Goal: Task Accomplishment & Management: Complete application form

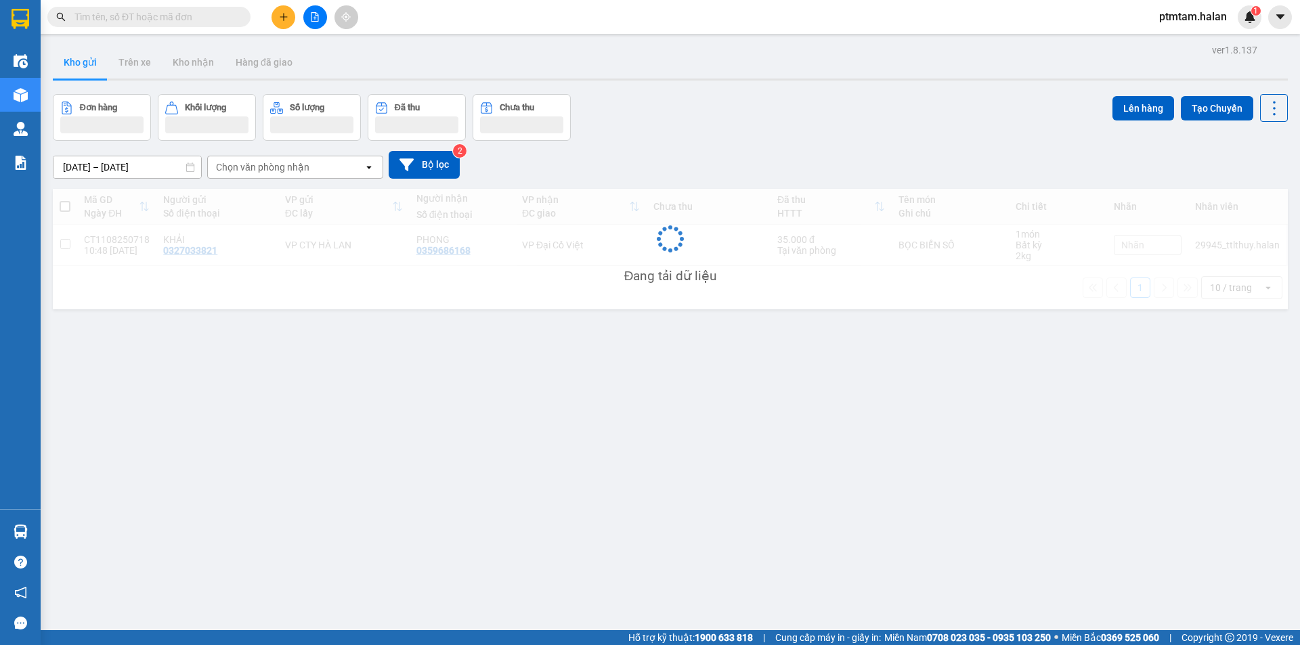
click at [171, 18] on input "text" at bounding box center [154, 16] width 160 height 15
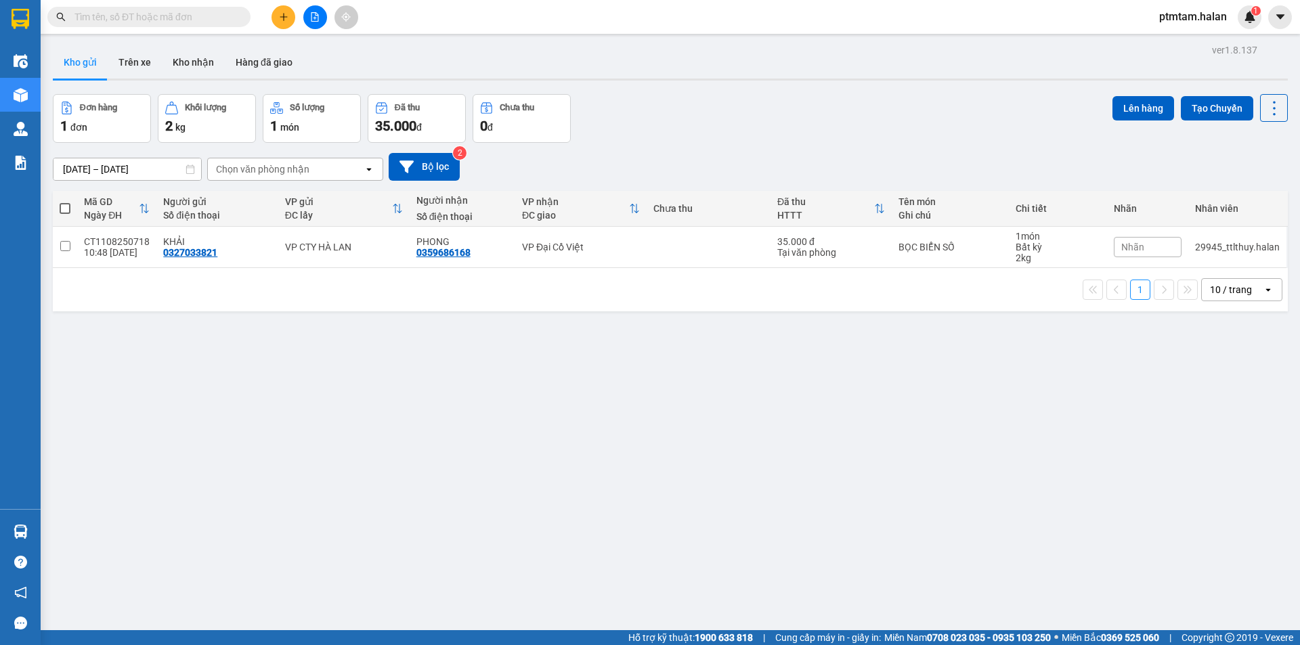
paste input "065567"
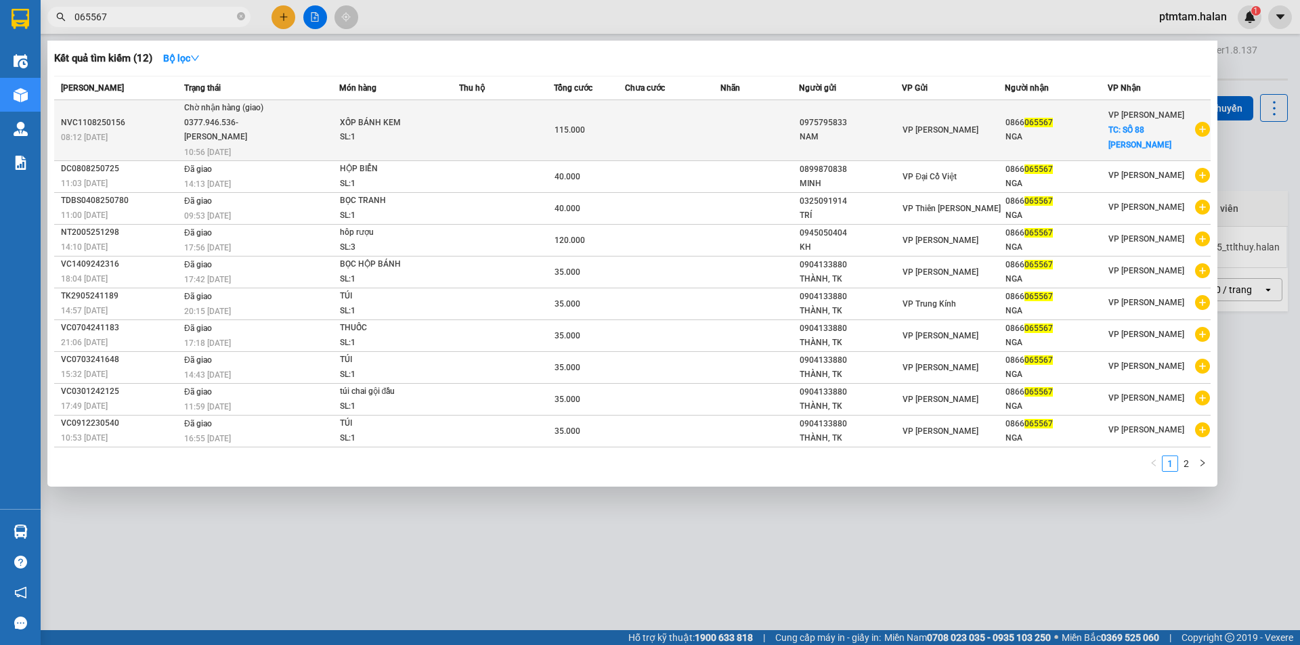
type input "065567"
click at [462, 143] on td at bounding box center [506, 130] width 95 height 61
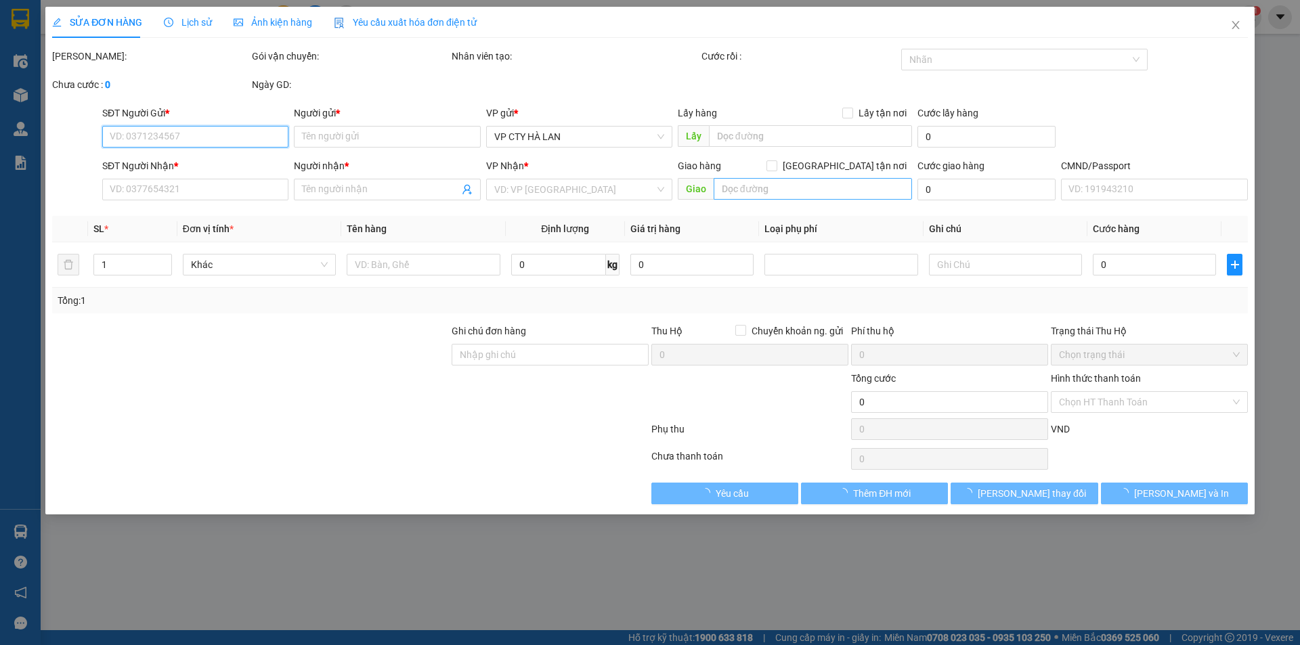
type input "0975795833"
type input "NAM"
type input "0866065567"
type input "NGA"
checkbox input "true"
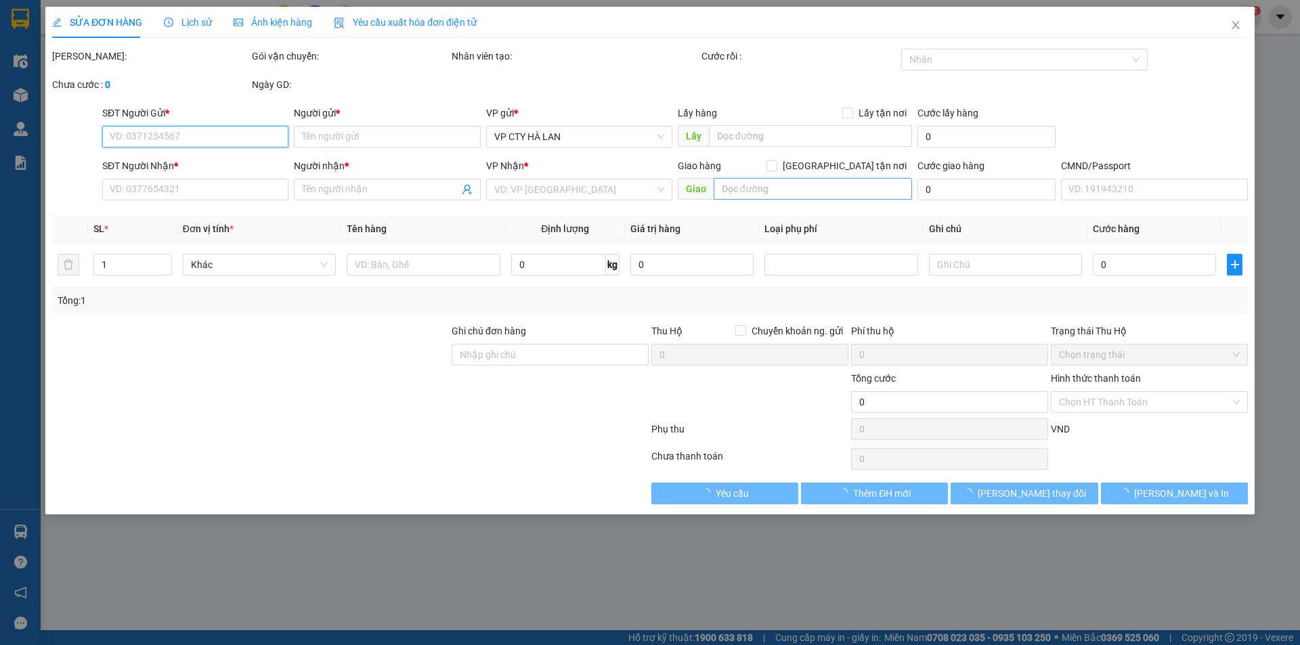
type input "SỐ 88 [PERSON_NAME]"
type input "115.000"
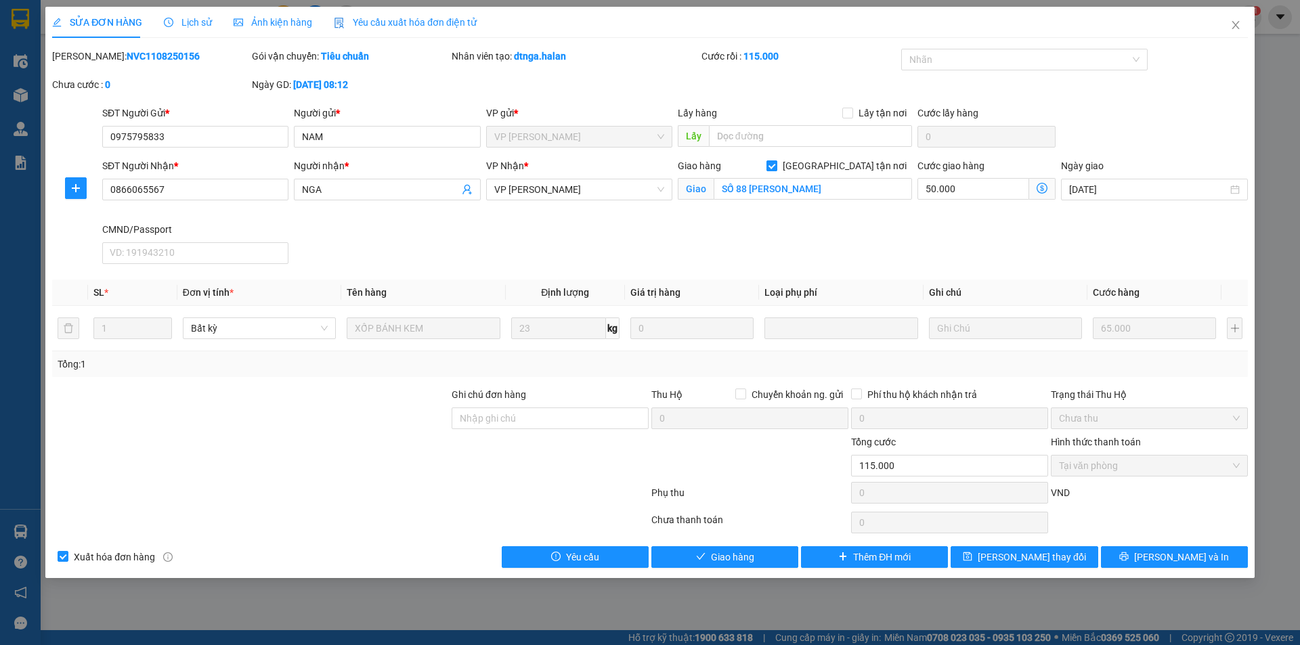
click at [850, 163] on span "[GEOGRAPHIC_DATA] tận nơi" at bounding box center [844, 165] width 135 height 15
click at [776, 163] on input "[GEOGRAPHIC_DATA] tận nơi" at bounding box center [770, 164] width 9 height 9
checkbox input "false"
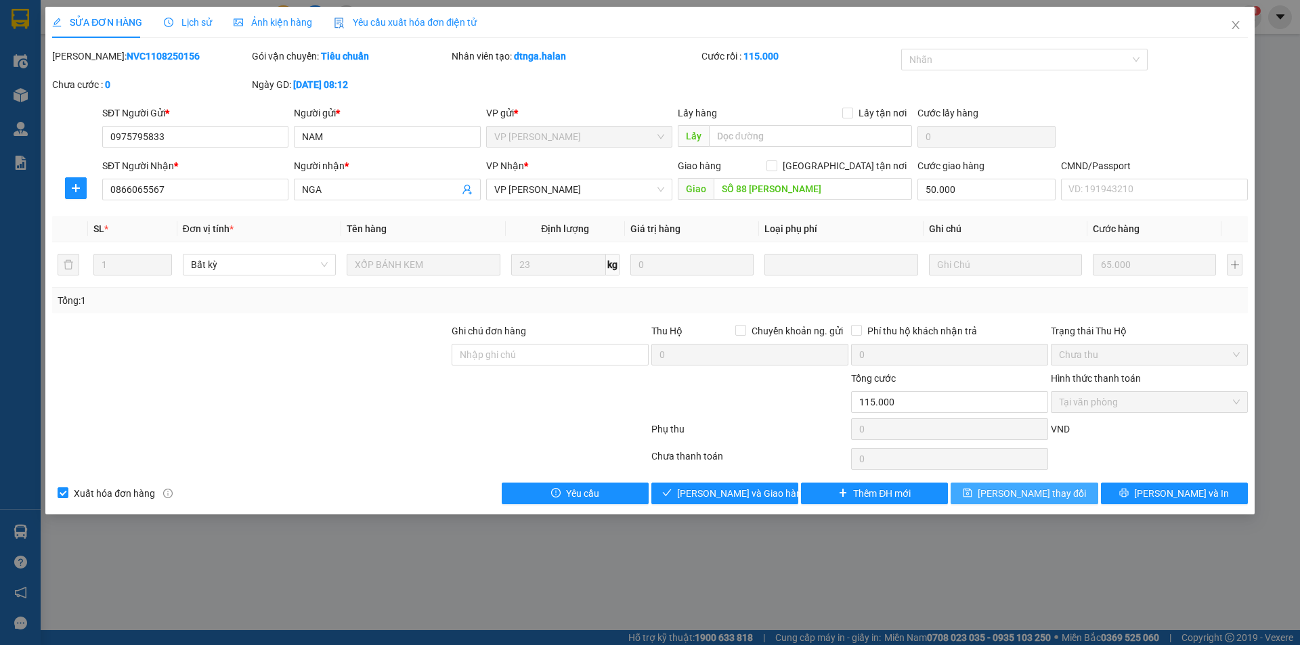
click at [1003, 496] on button "[PERSON_NAME] thay đổi" at bounding box center [1023, 494] width 147 height 22
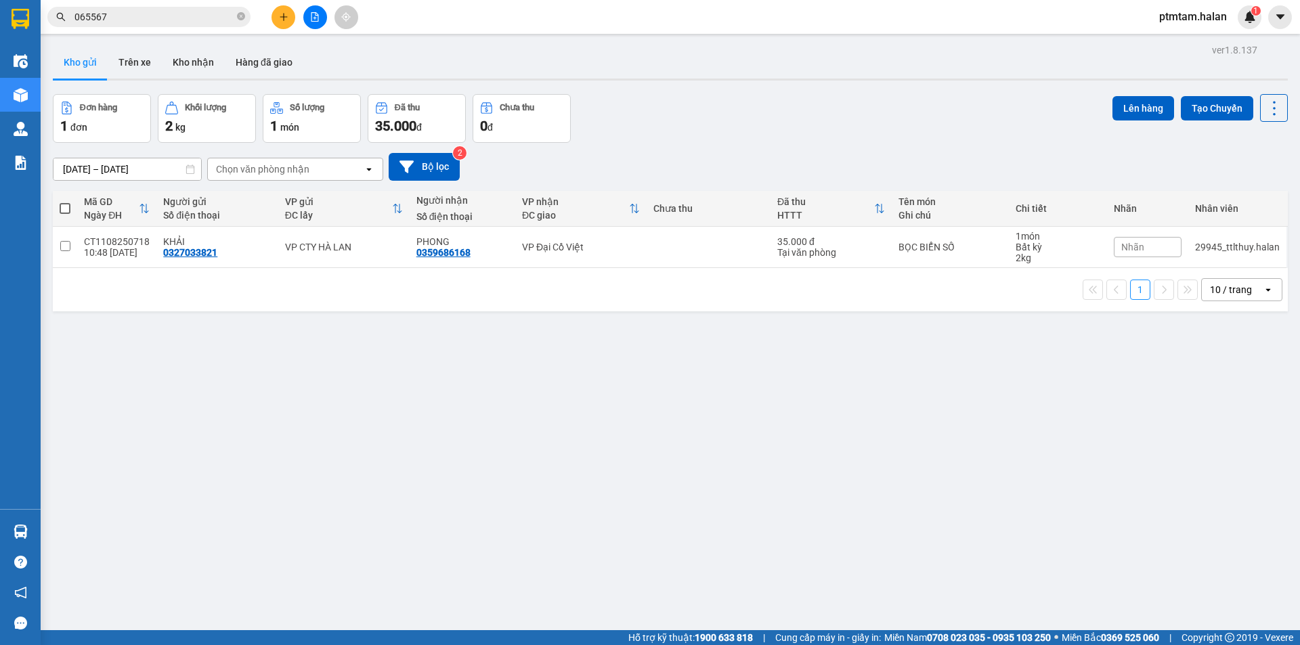
click at [155, 22] on input "065567" at bounding box center [154, 16] width 160 height 15
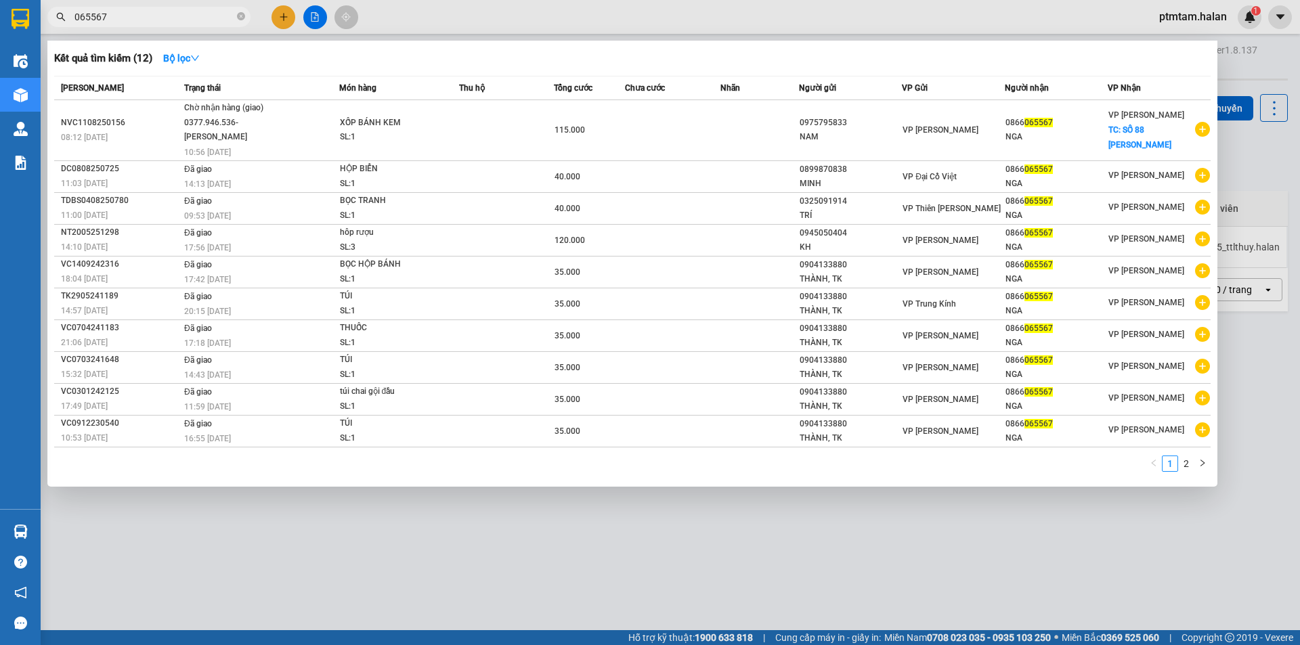
click at [155, 22] on input "065567" at bounding box center [154, 16] width 160 height 15
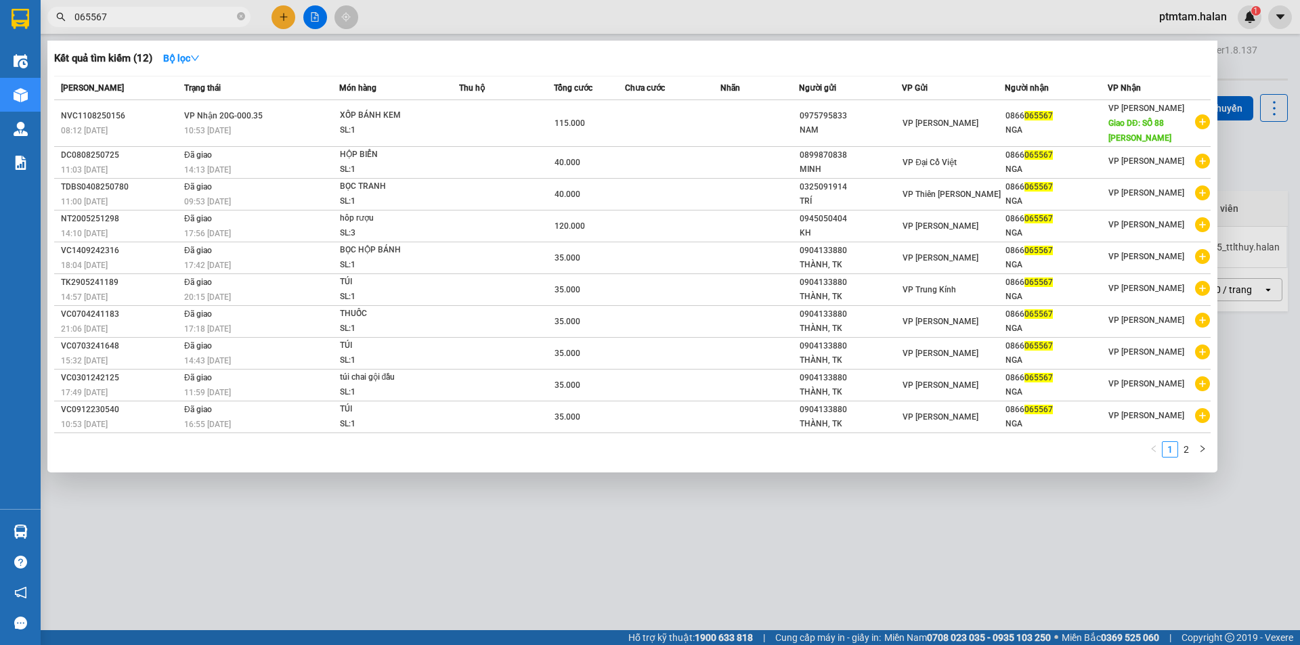
click at [183, 16] on input "065567" at bounding box center [154, 16] width 160 height 15
paste input "DC1108250162"
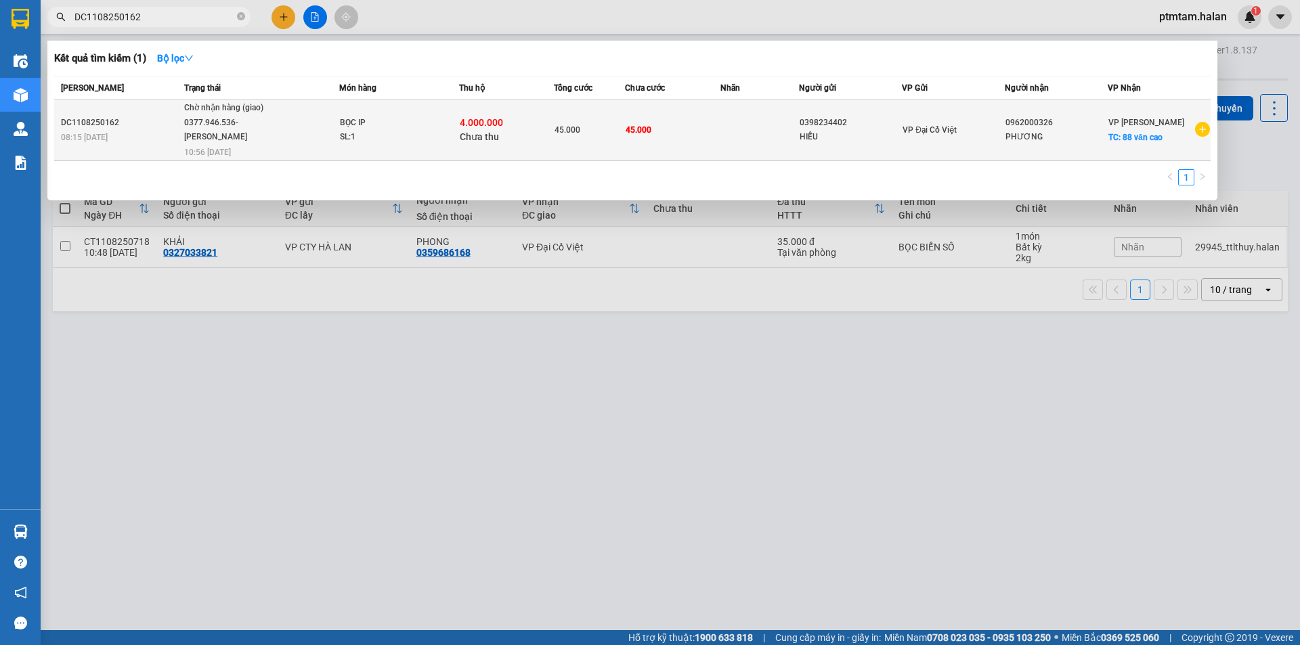
type input "DC1108250162"
click at [401, 132] on div "SL: 1" at bounding box center [391, 137] width 102 height 15
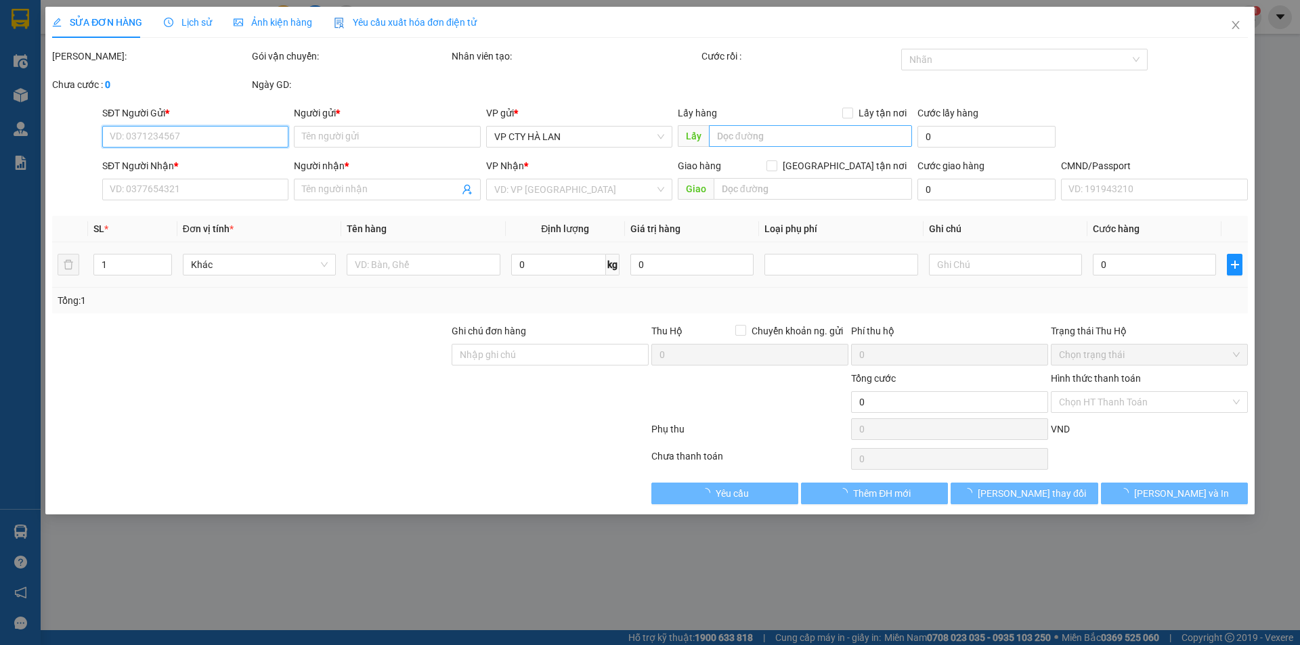
type input "0398234402"
type input "HIẾU"
type input "0962000326"
type input "PHƯƠNG"
checkbox input "true"
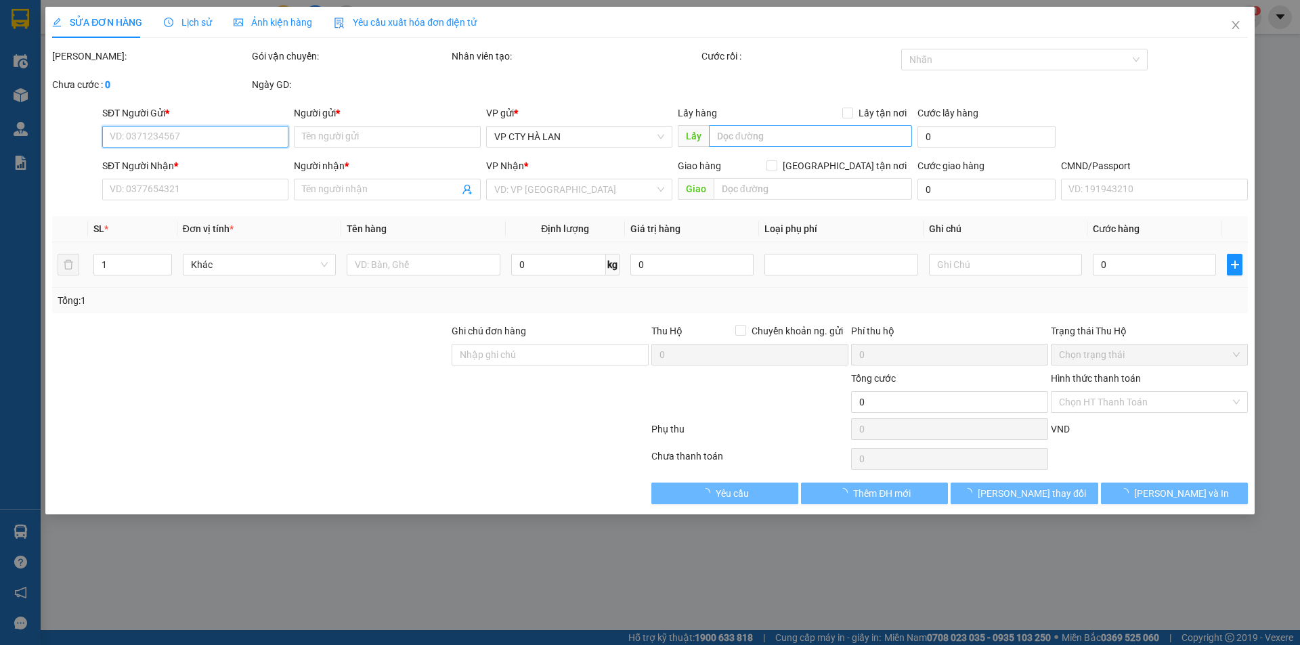
type input "88 văn cao"
checkbox input "true"
type input "4.000.000"
type input "40.000"
type input "45.000"
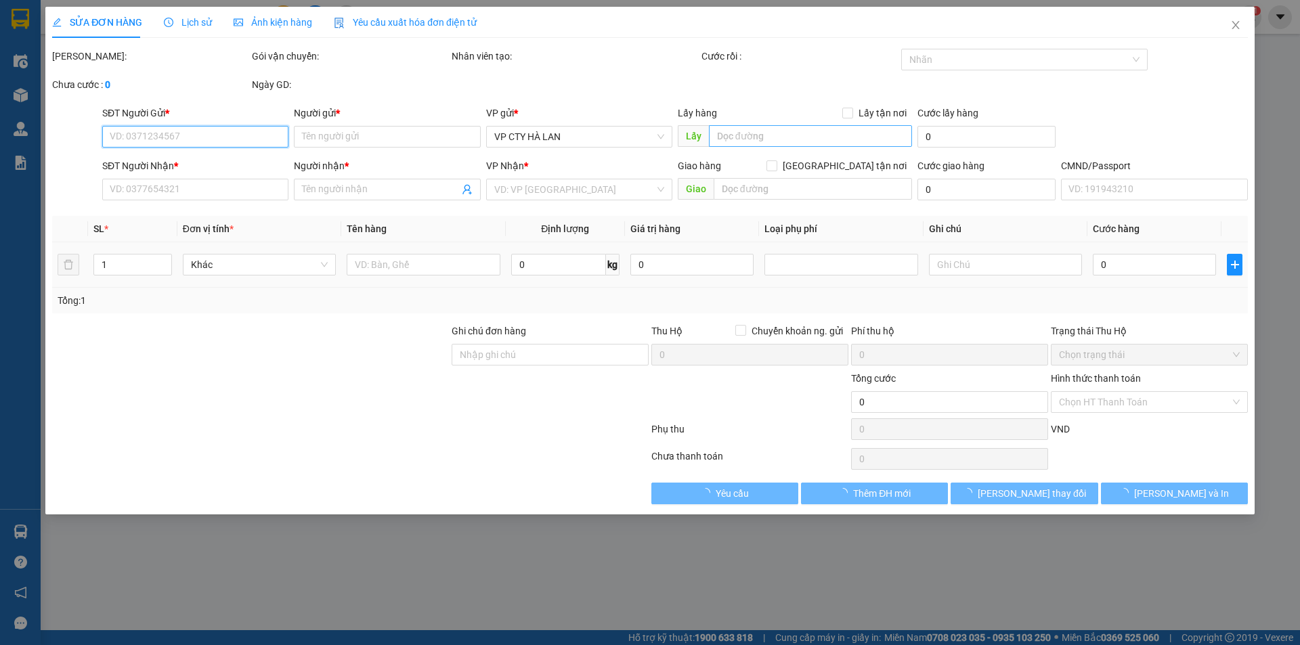
type input "45.000"
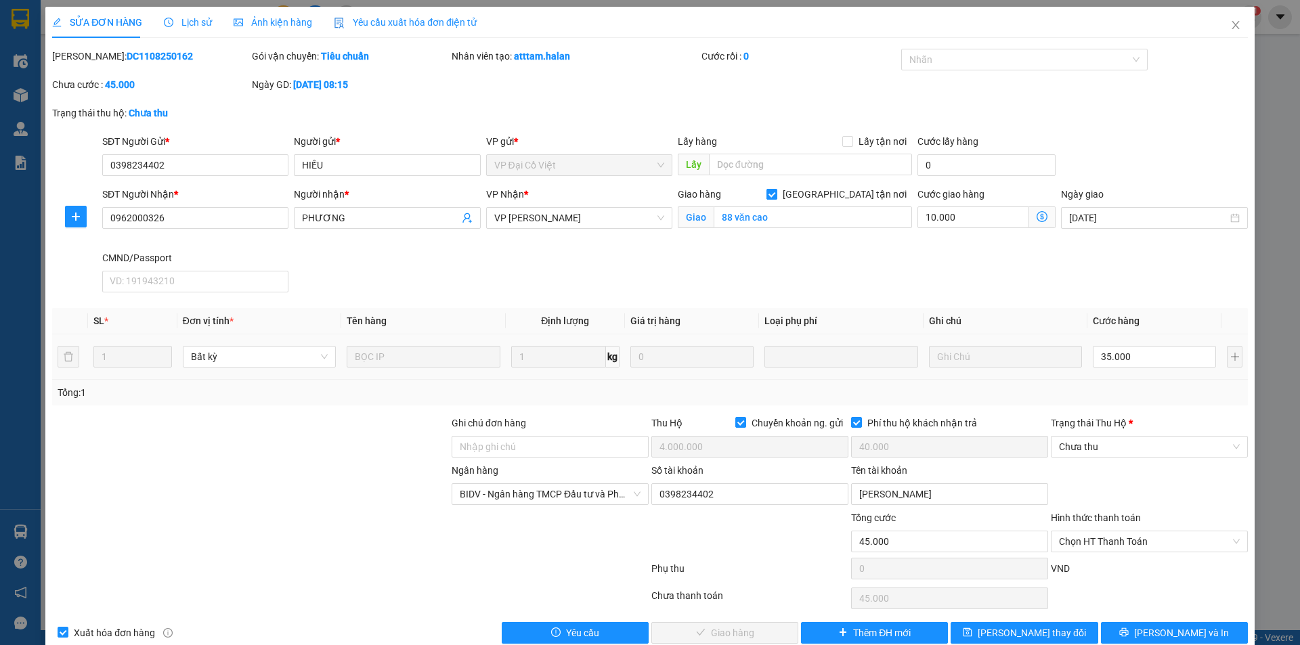
click at [776, 193] on input "[GEOGRAPHIC_DATA] tận nơi" at bounding box center [770, 193] width 9 height 9
checkbox input "false"
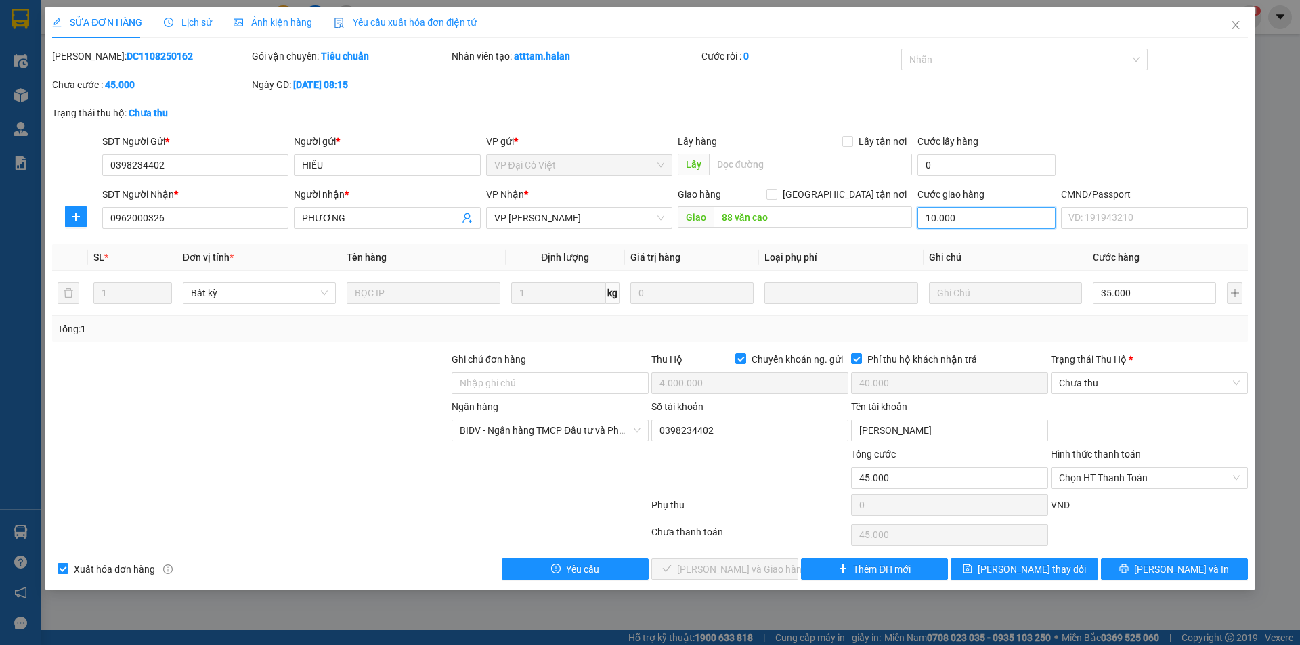
click at [975, 217] on input "10.000" at bounding box center [986, 218] width 138 height 22
type input "0"
type input "35.000"
type input "0"
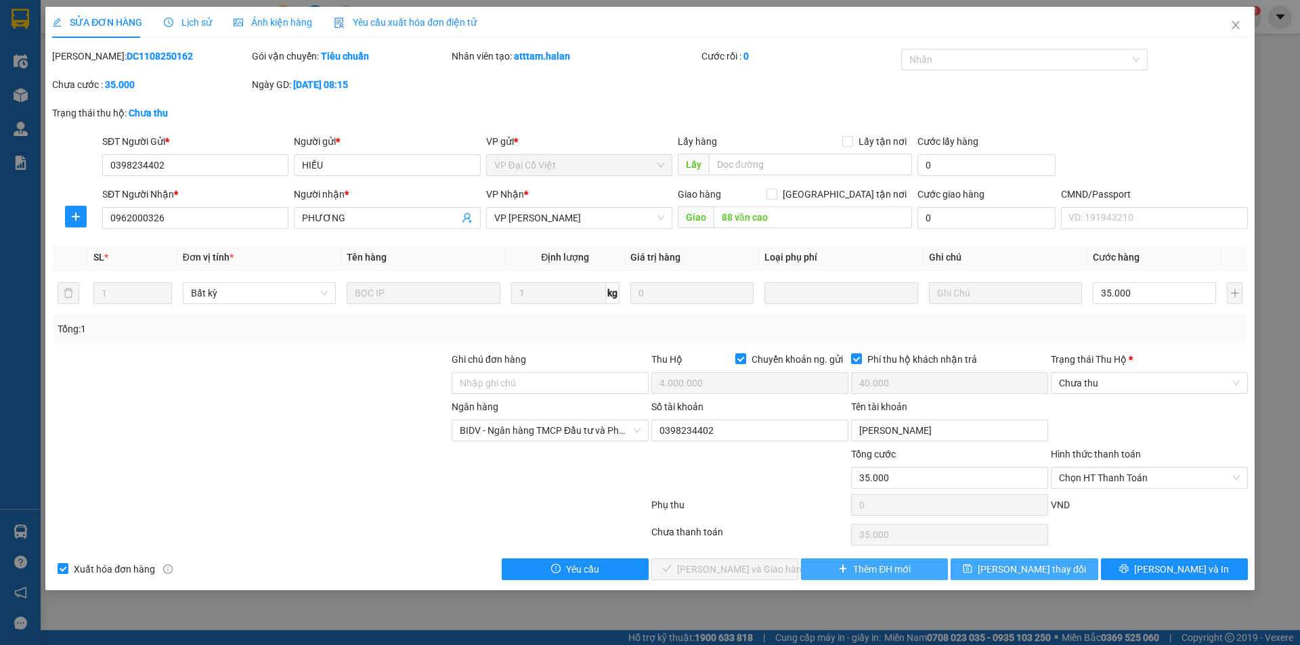
drag, startPoint x: 976, startPoint y: 575, endPoint x: 938, endPoint y: 579, distance: 37.4
click at [976, 575] on button "[PERSON_NAME] thay đổi" at bounding box center [1023, 569] width 147 height 22
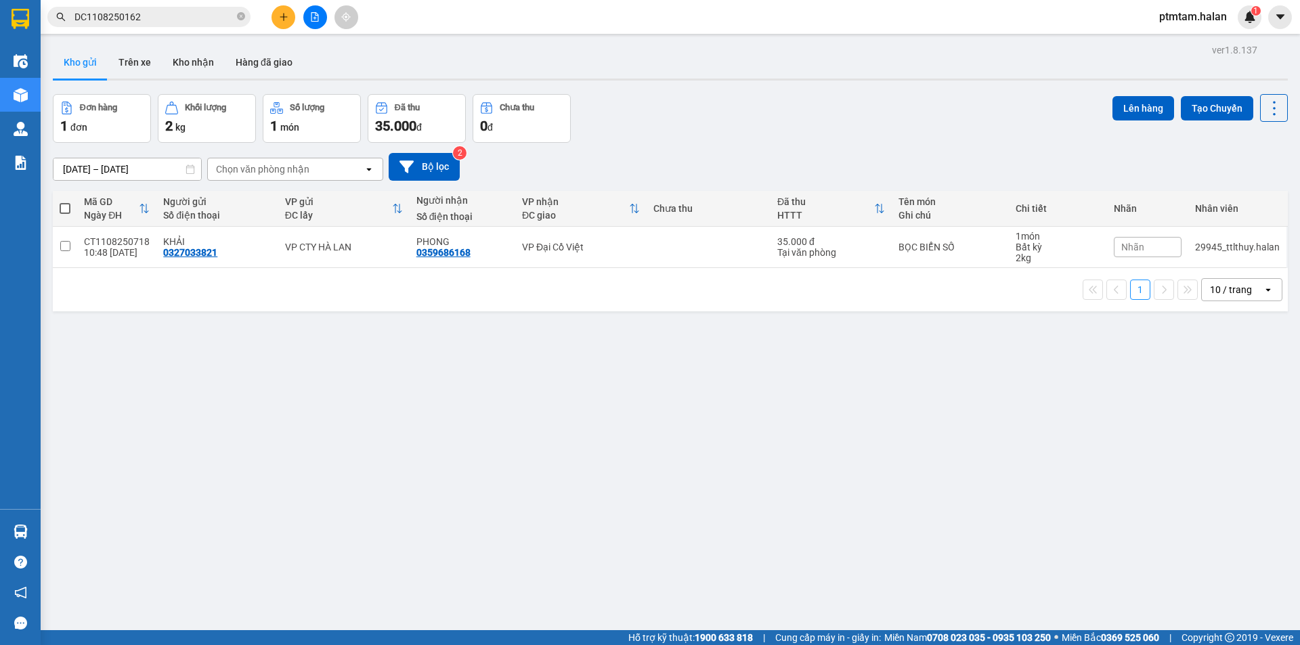
click at [156, 23] on input "DC1108250162" at bounding box center [154, 16] width 160 height 15
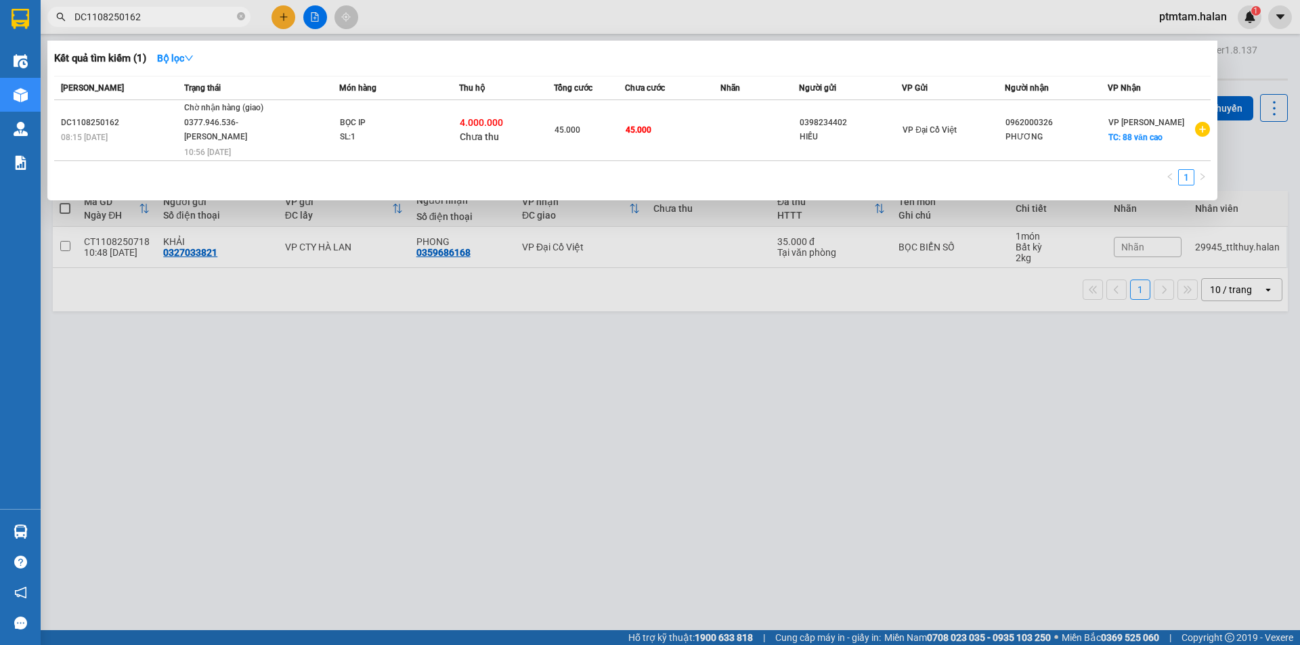
click at [156, 23] on input "DC1108250162" at bounding box center [154, 16] width 160 height 15
paste input "NVC1108250156"
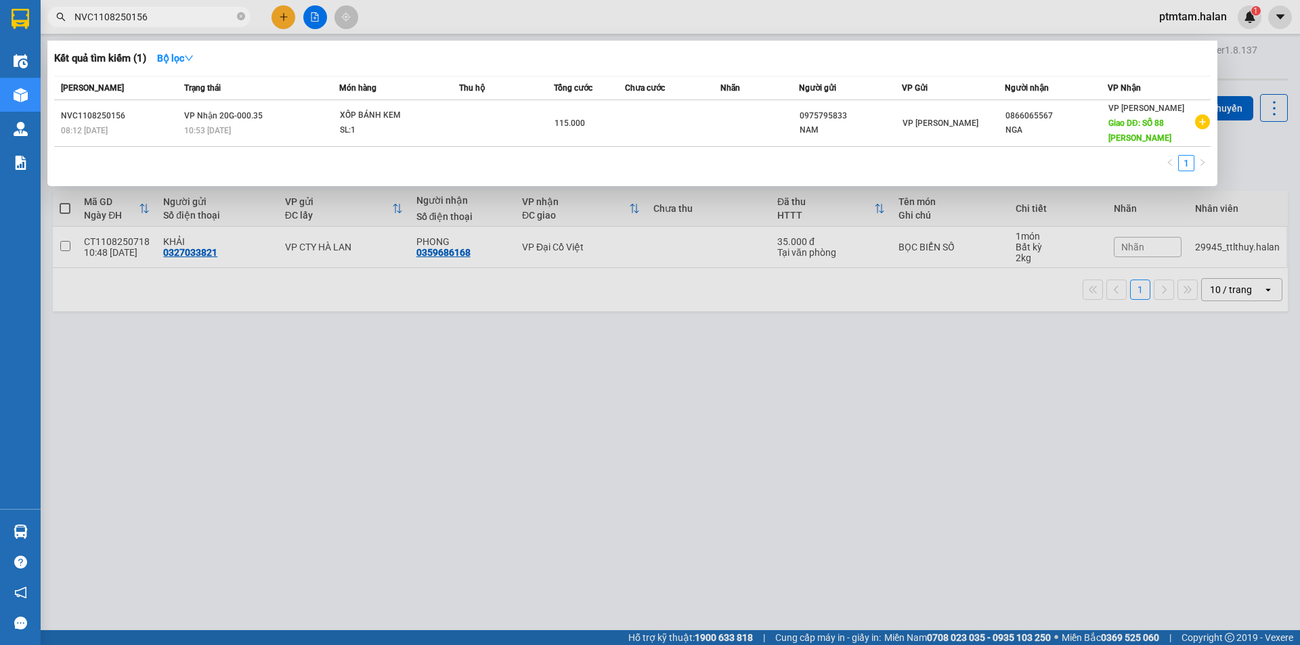
type input "NVC1108250156"
